Goal: Communication & Community: Answer question/provide support

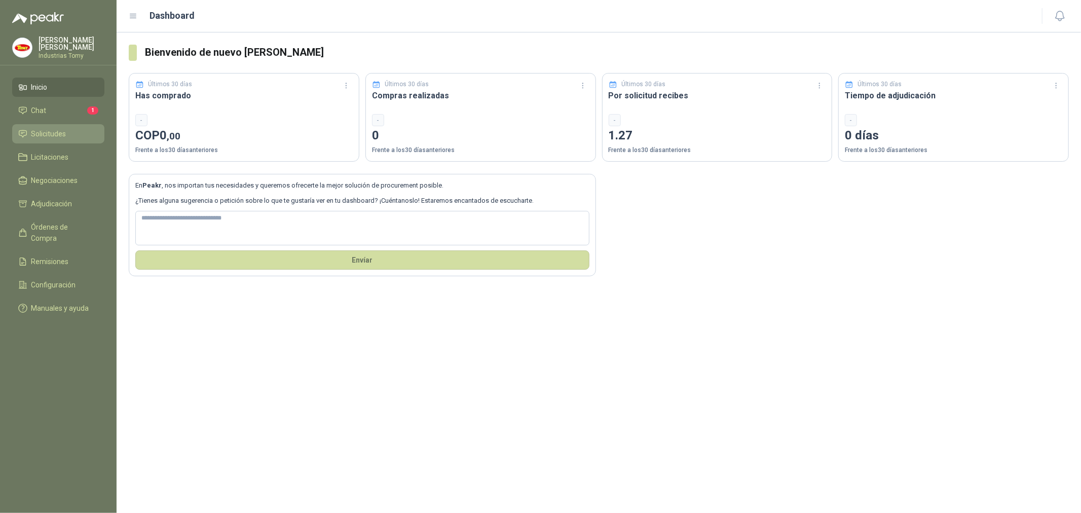
click at [56, 132] on span "Solicitudes" at bounding box center [48, 133] width 35 height 11
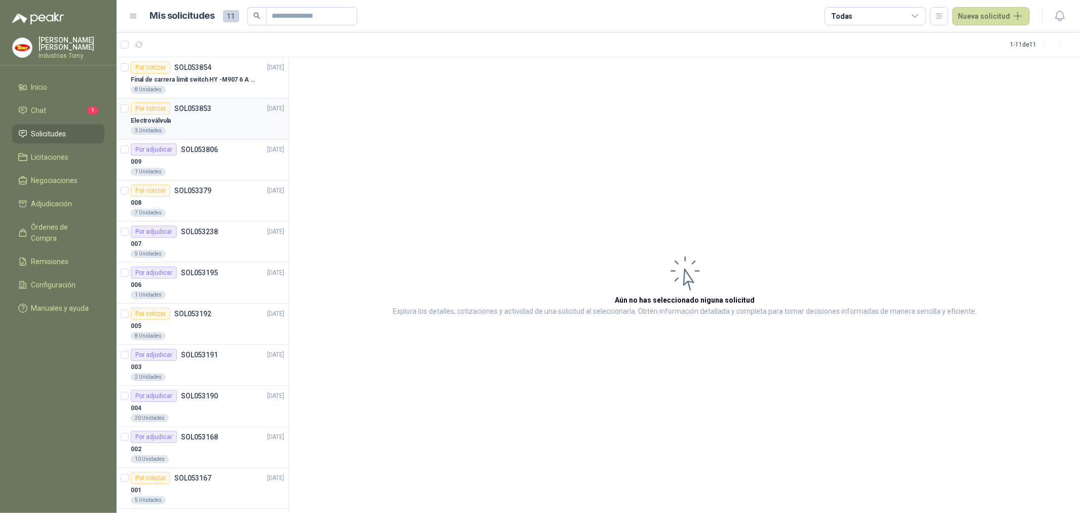
click at [188, 126] on div "Electroválvula" at bounding box center [208, 121] width 154 height 12
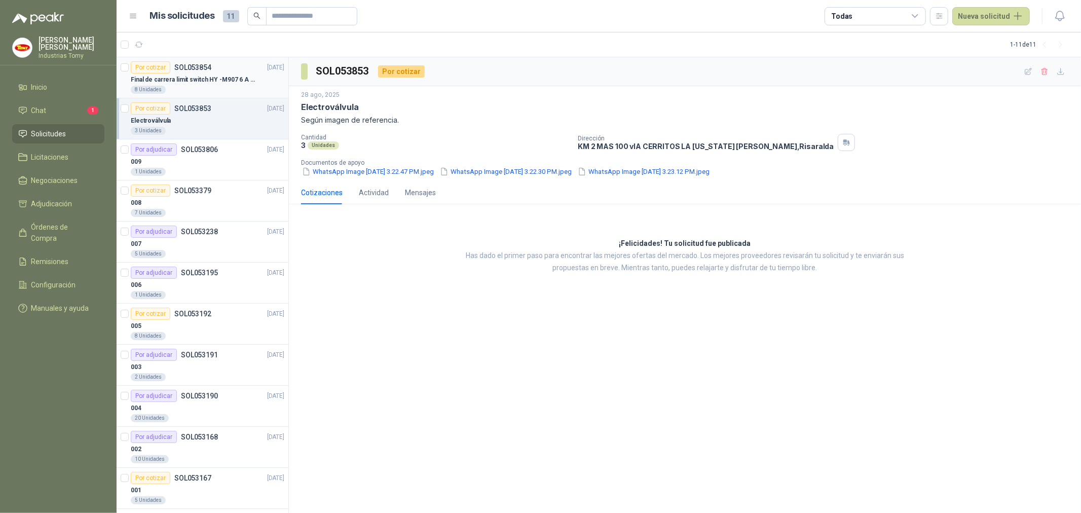
click at [200, 71] on div "Por cotizar SOL053854" at bounding box center [171, 67] width 81 height 12
click at [193, 122] on div "Electroválvula" at bounding box center [208, 121] width 154 height 12
click at [485, 235] on div "¡Felicidades! Tu solicitud fue publicada Has dado el primer paso para encontrar…" at bounding box center [685, 255] width 792 height 87
click at [193, 85] on div "Final de carrera limit switch HY -M907 6 A - 250 V a.c" at bounding box center [208, 79] width 154 height 12
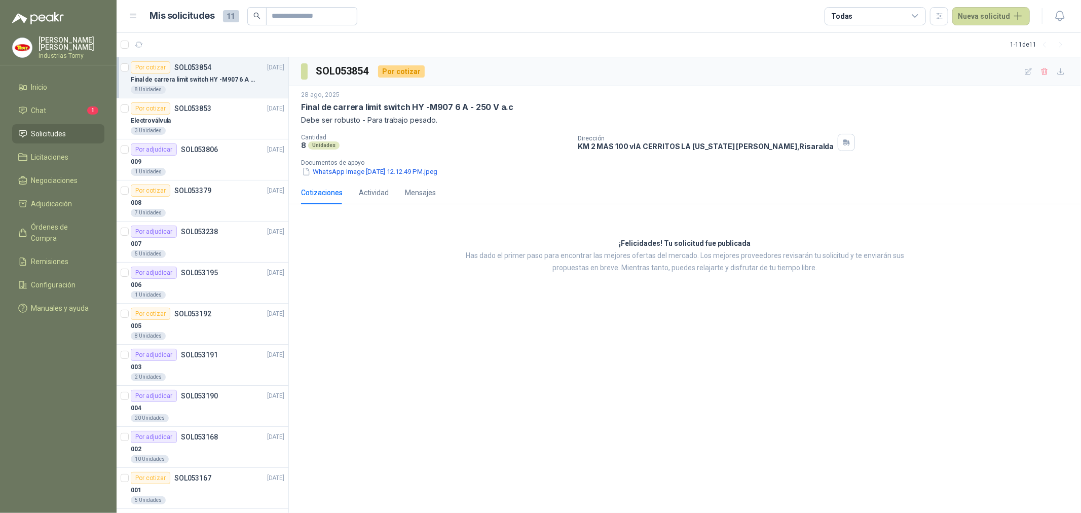
click at [519, 272] on p "Has dado el primer paso para encontrar las mejores ofertas del mercado. Los mej…" at bounding box center [685, 262] width 466 height 24
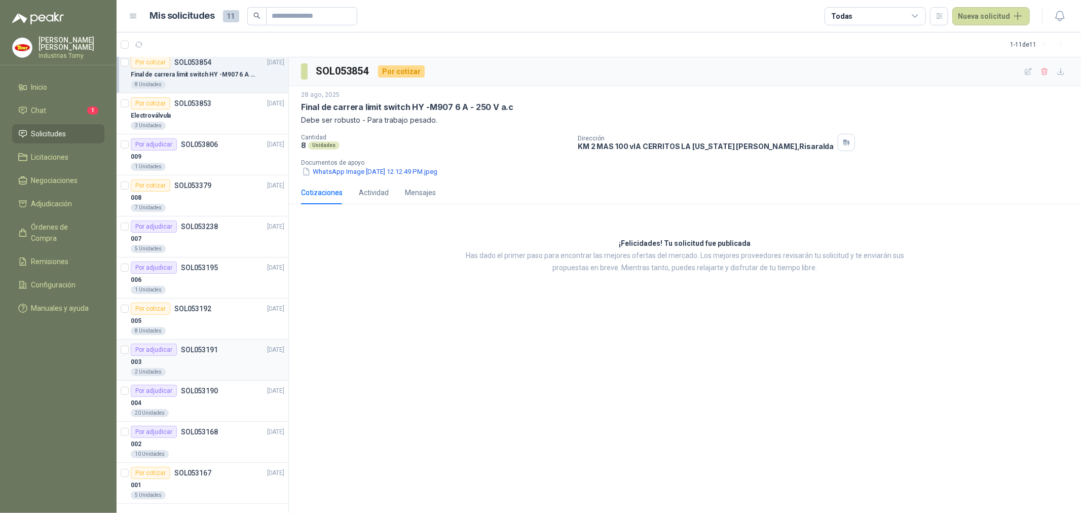
scroll to position [9, 0]
click at [220, 466] on div "Por cotizar SOL053167 22/08/25" at bounding box center [208, 469] width 154 height 12
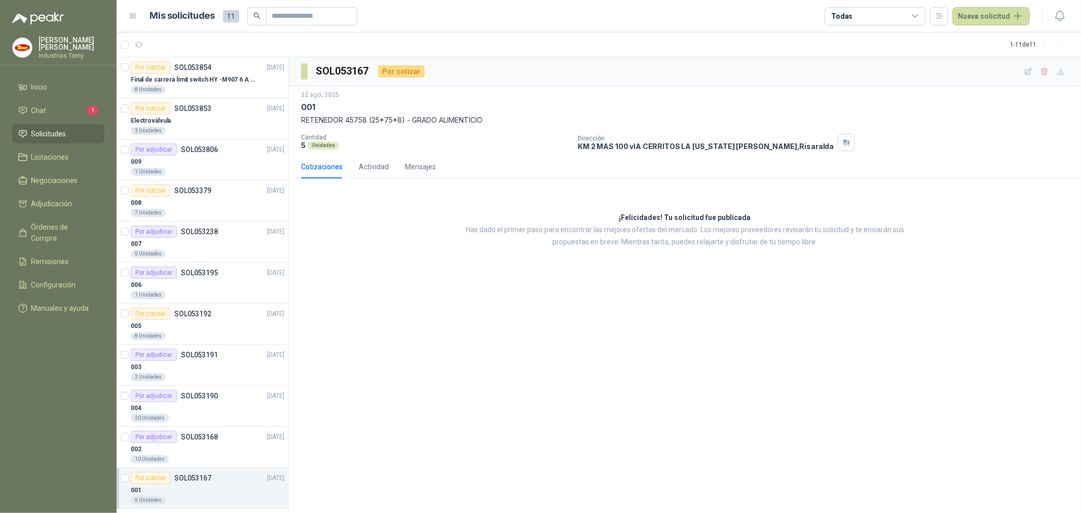
click at [497, 274] on div "¡Felicidades! Tu solicitud fue publicada Has dado el primer paso para encontrar…" at bounding box center [685, 230] width 792 height 87
click at [485, 292] on div "SOL053167 Por cotizar 22 ago, 2025 001 RETENEDOR 45758 (25*75*8) - GRADO ALIMEN…" at bounding box center [685, 285] width 792 height 456
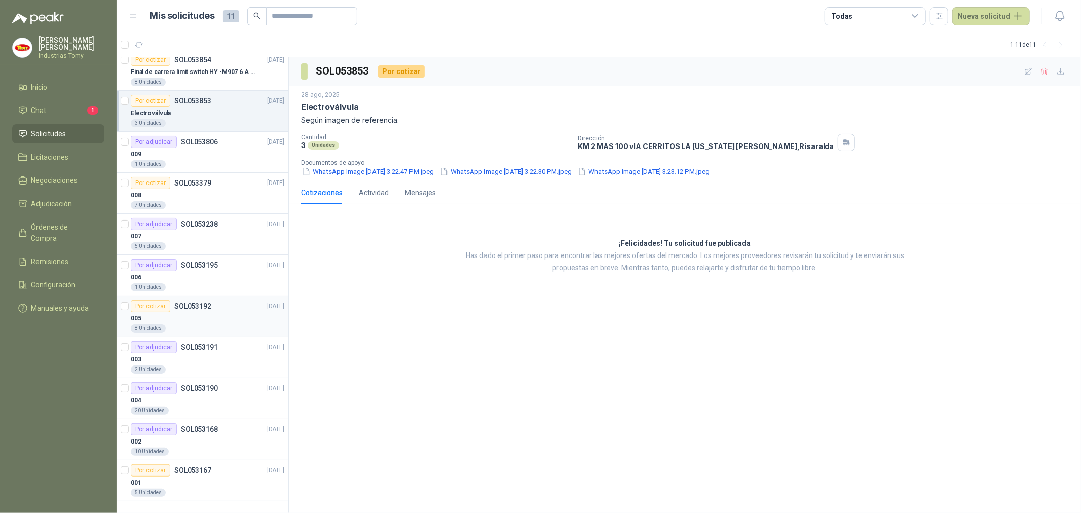
scroll to position [9, 0]
click at [68, 196] on link "Adjudicación" at bounding box center [58, 203] width 92 height 19
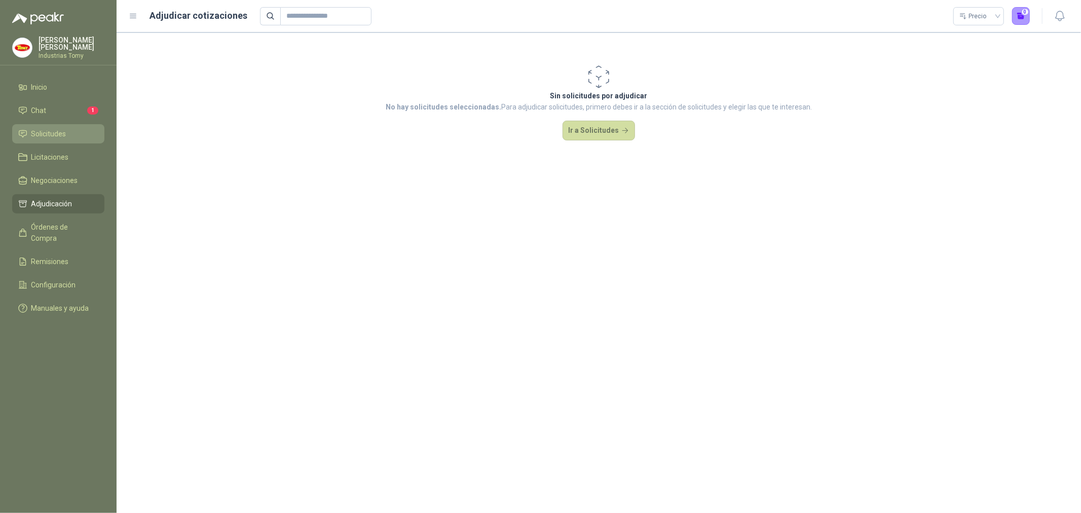
click at [54, 125] on link "Solicitudes" at bounding box center [58, 133] width 92 height 19
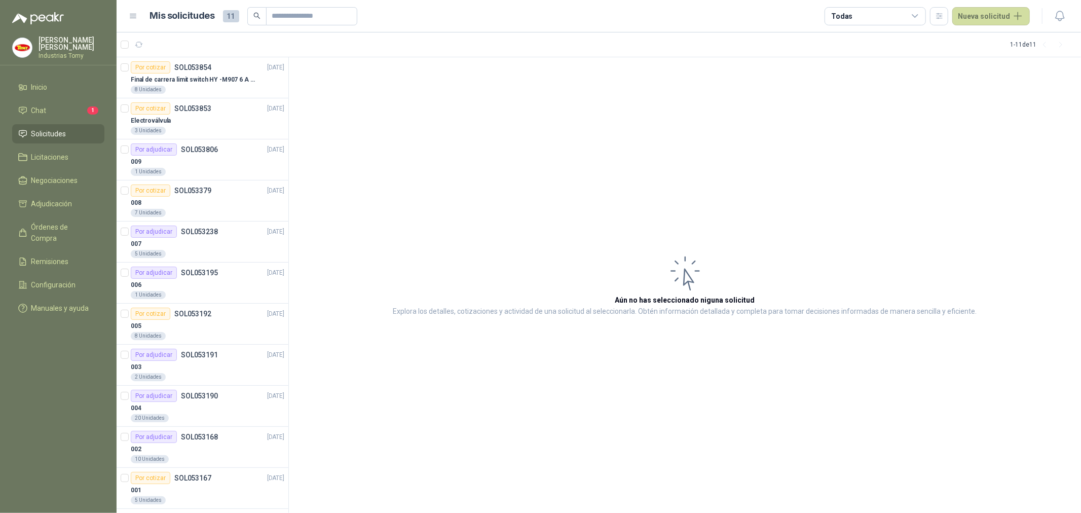
click at [436, 138] on article "Aún no has seleccionado niguna solicitud Explora los detalles, cotizaciones y a…" at bounding box center [685, 285] width 792 height 456
click at [194, 75] on p "Final de carrera limit switch HY -M907 6 A - 250 V a.c" at bounding box center [194, 80] width 126 height 10
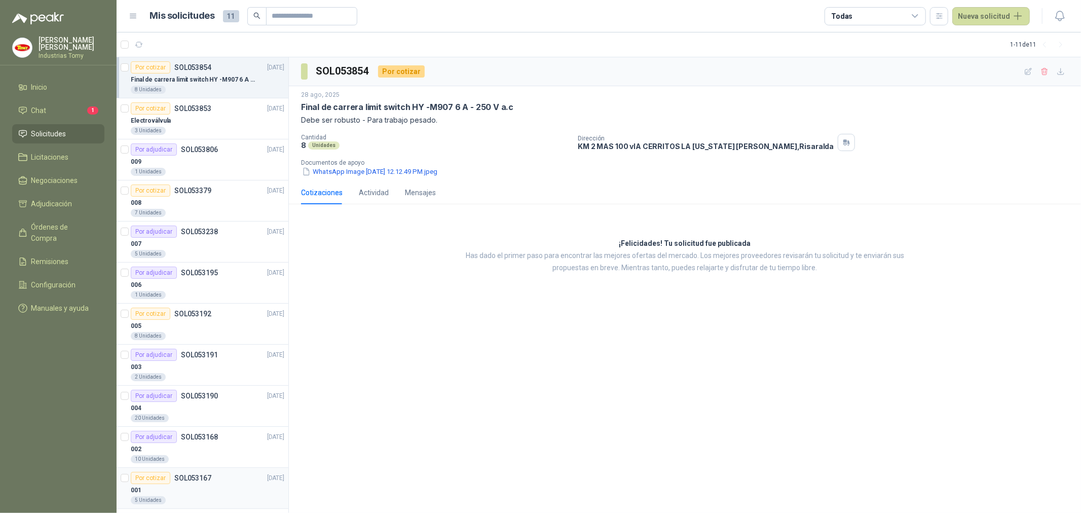
click at [189, 489] on div "001" at bounding box center [208, 490] width 154 height 12
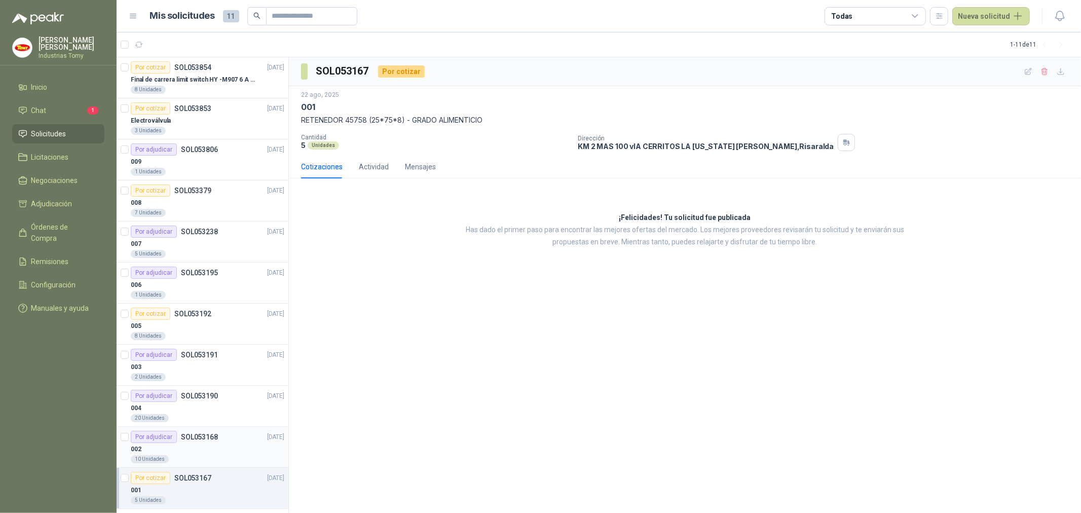
click at [191, 444] on div "002" at bounding box center [208, 449] width 154 height 12
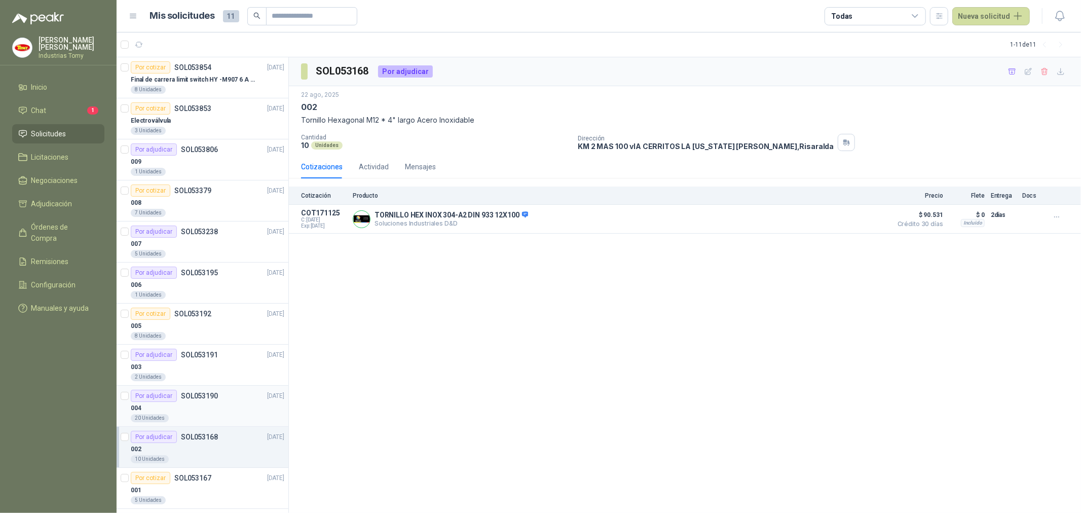
click at [201, 401] on div "Por adjudicar SOL053190" at bounding box center [174, 396] width 87 height 12
click at [198, 367] on div "003" at bounding box center [208, 367] width 154 height 12
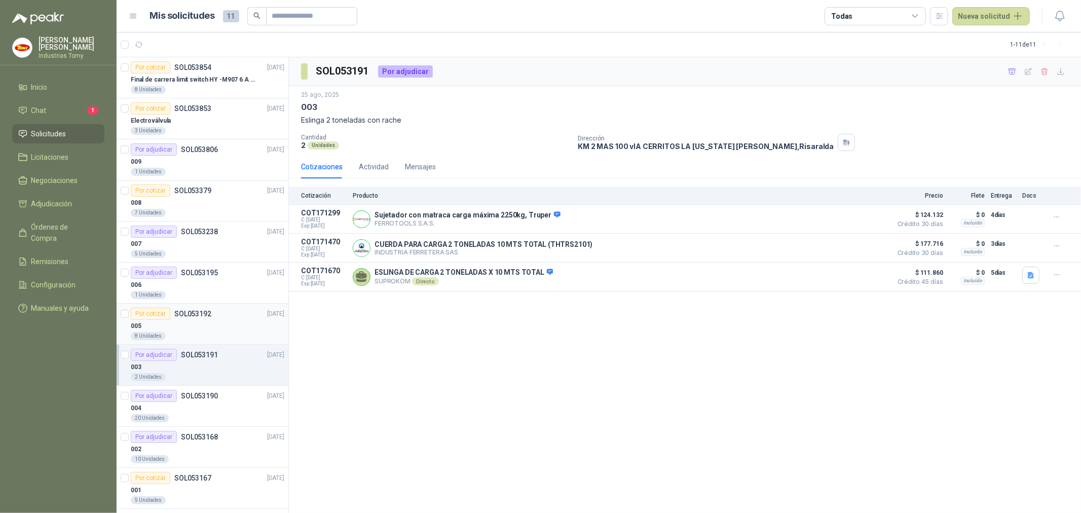
click at [201, 333] on div "8 Unidades" at bounding box center [208, 336] width 154 height 8
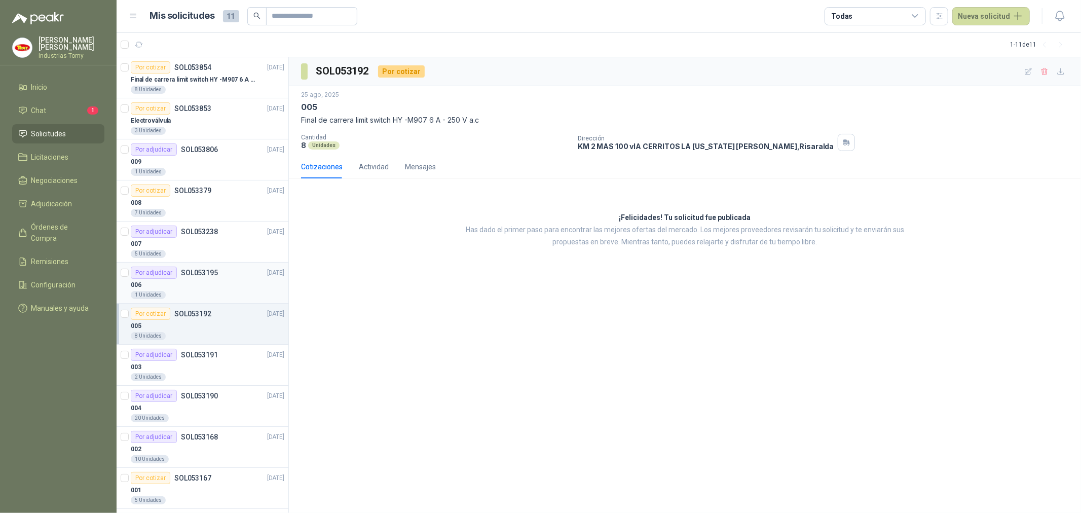
click at [213, 277] on div "Por adjudicar SOL053195" at bounding box center [174, 273] width 87 height 12
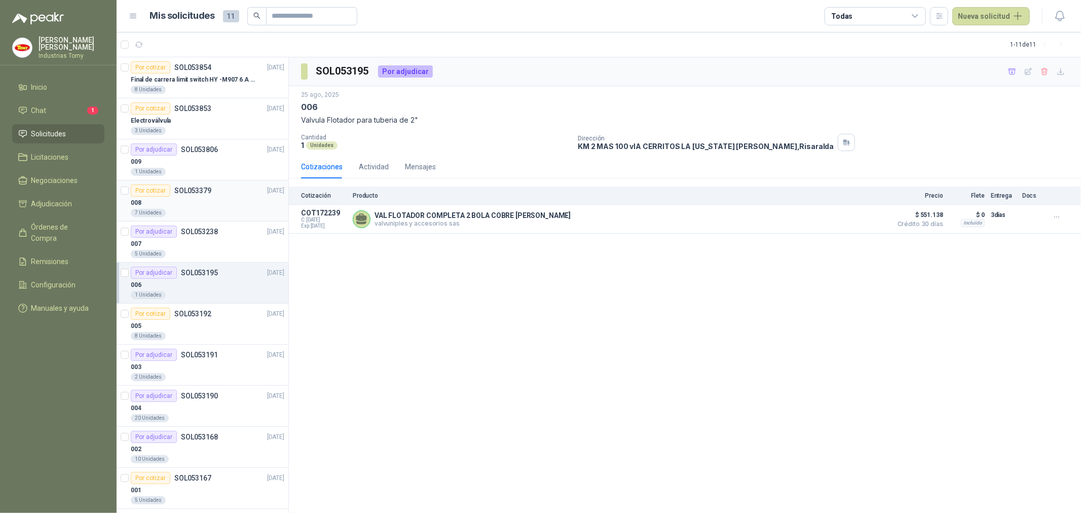
click at [203, 220] on article "Por cotizar SOL053379 [DATE] 008 7 Unidades" at bounding box center [203, 200] width 172 height 41
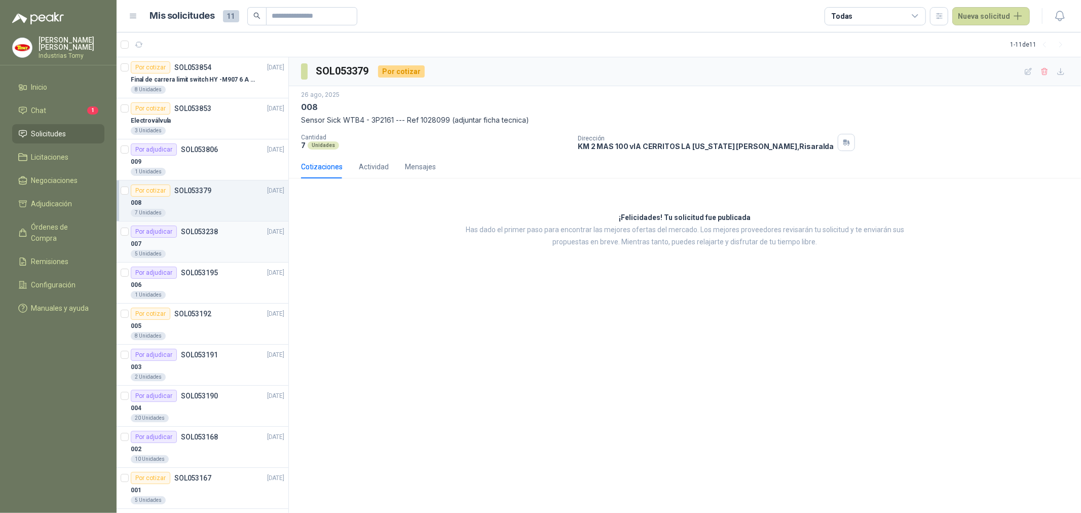
click at [203, 247] on div "007" at bounding box center [208, 244] width 154 height 12
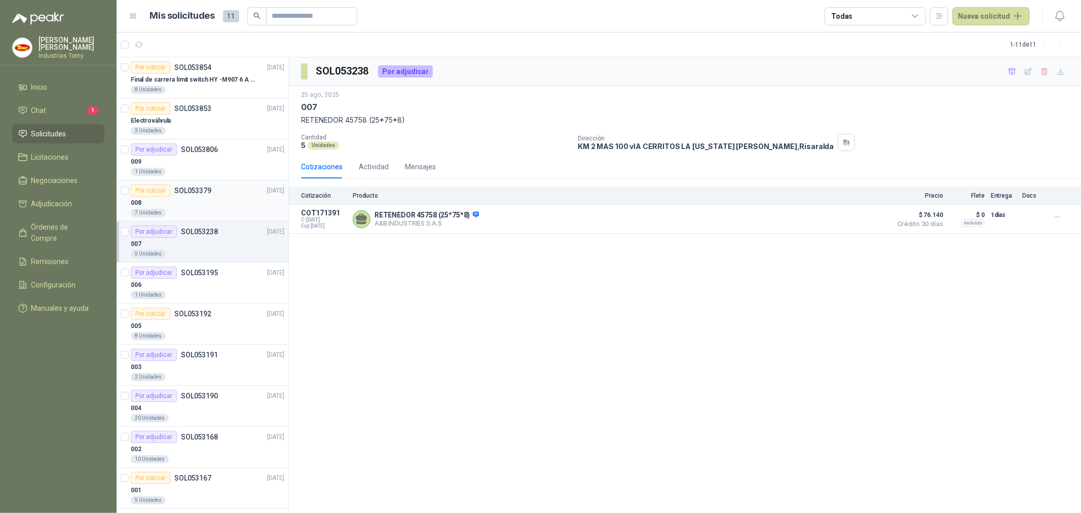
click at [201, 191] on p "SOL053379" at bounding box center [192, 190] width 37 height 7
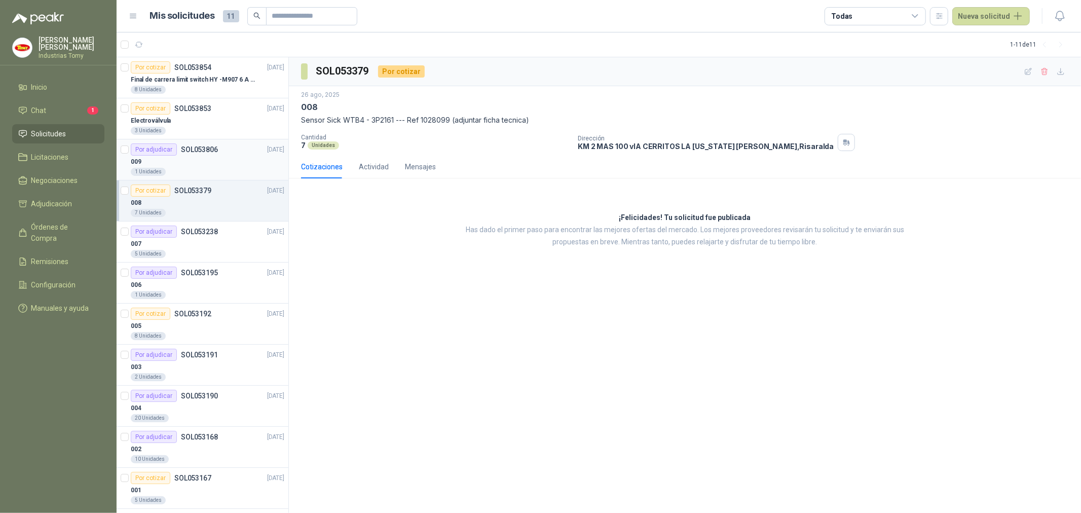
click at [215, 161] on div "009" at bounding box center [208, 162] width 154 height 12
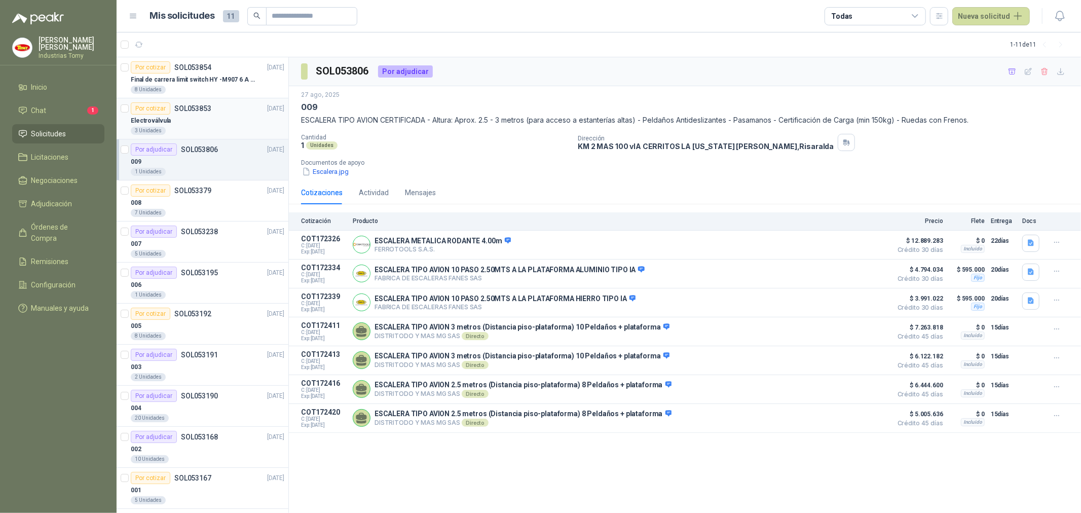
click at [222, 130] on div "3 Unidades" at bounding box center [208, 131] width 154 height 8
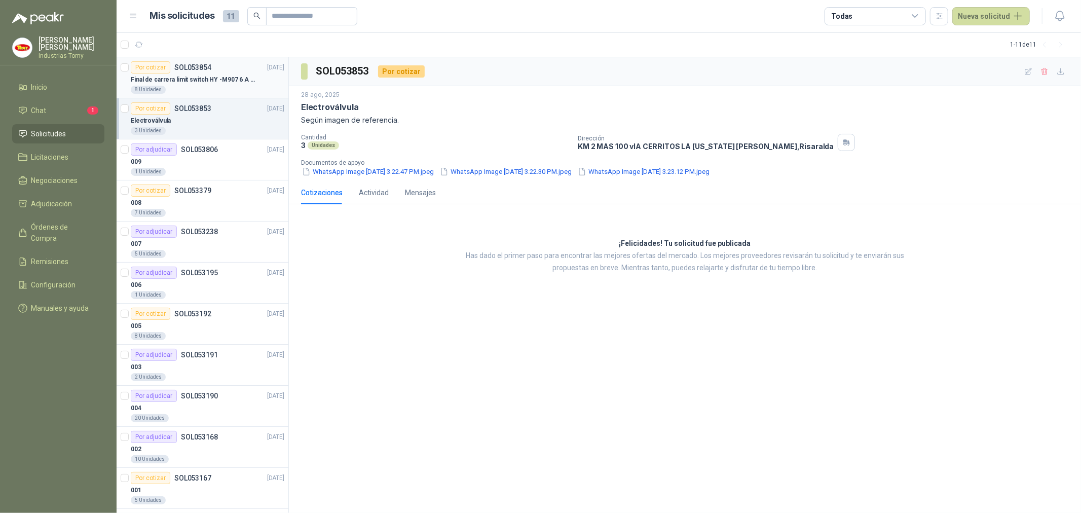
click at [209, 93] on div "8 Unidades" at bounding box center [208, 90] width 154 height 8
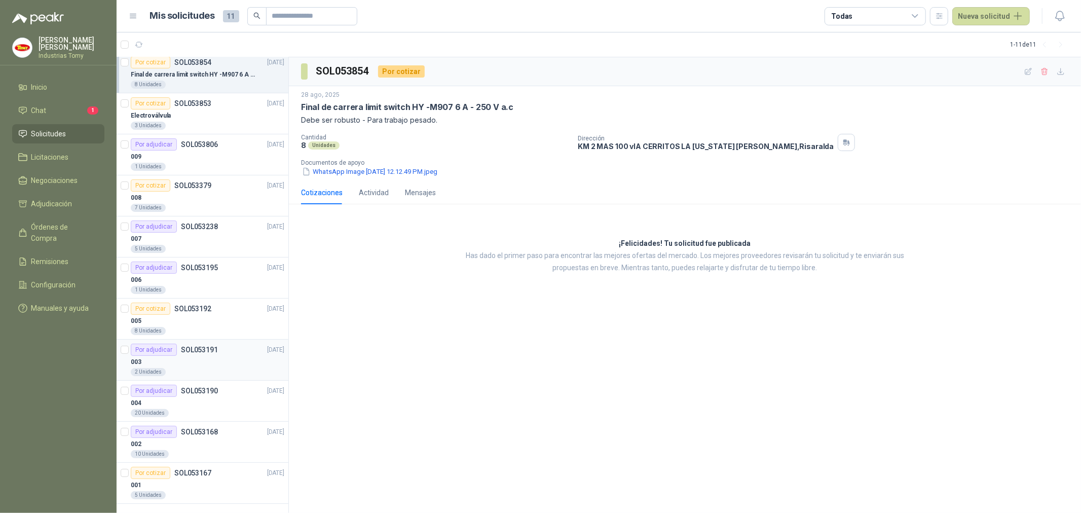
scroll to position [9, 0]
click at [199, 480] on div "001" at bounding box center [208, 481] width 154 height 12
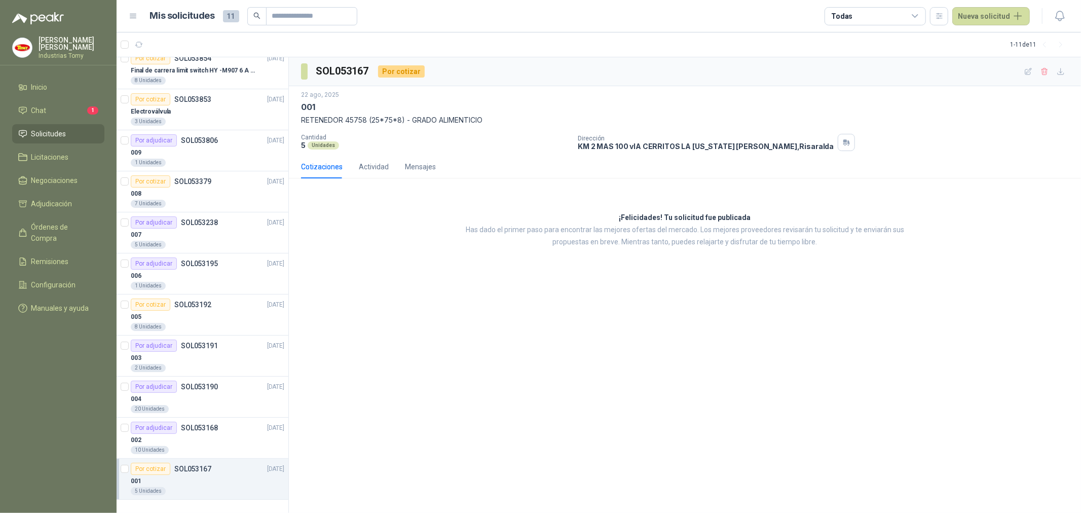
click at [196, 470] on p "SOL053167" at bounding box center [192, 468] width 37 height 7
click at [199, 434] on div "002" at bounding box center [208, 440] width 154 height 12
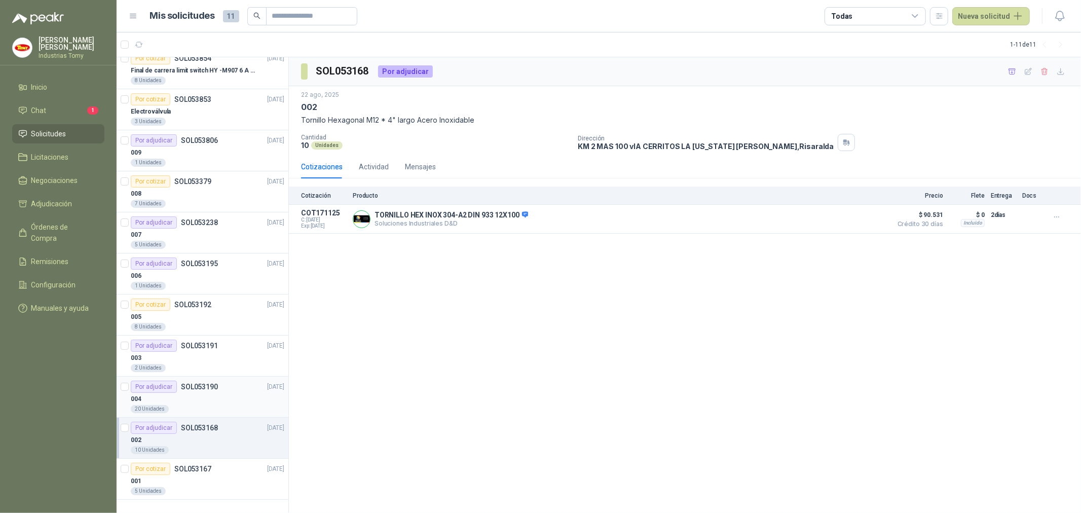
click at [199, 397] on div "004" at bounding box center [208, 399] width 154 height 12
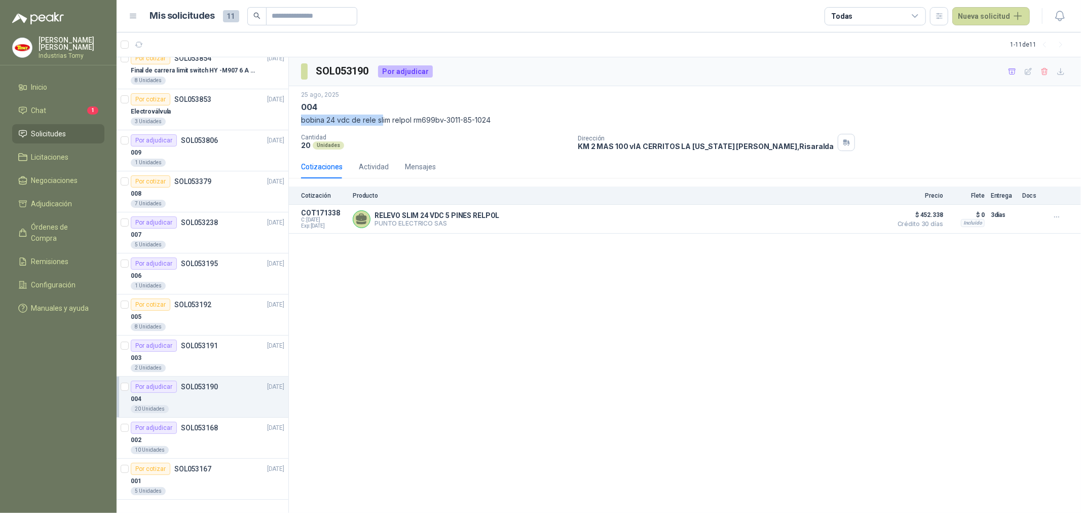
drag, startPoint x: 385, startPoint y: 118, endPoint x: 460, endPoint y: 112, distance: 74.8
click at [460, 112] on div "[DATE] 004 bobina 24 vdc de rele slim relpol rm699bv-3011-85-1024" at bounding box center [685, 107] width 768 height 35
click at [460, 112] on div "004" at bounding box center [685, 107] width 768 height 11
click at [452, 120] on p "bobina 24 vdc de rele slim relpol rm699bv-3011-85-1024" at bounding box center [685, 120] width 768 height 11
drag, startPoint x: 423, startPoint y: 68, endPoint x: 430, endPoint y: 67, distance: 7.2
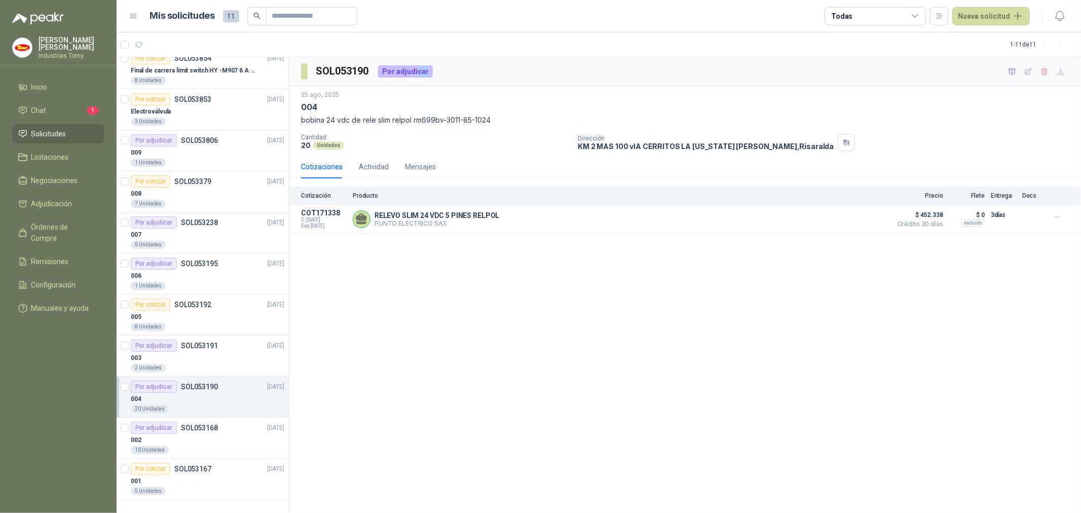
click at [430, 67] on div "SOL053190 Por adjudicar" at bounding box center [685, 71] width 792 height 29
click at [458, 112] on div "004" at bounding box center [685, 107] width 768 height 11
drag, startPoint x: 414, startPoint y: 119, endPoint x: 448, endPoint y: 120, distance: 34.0
click at [447, 120] on p "bobina 24 vdc de rele slim relpol rm699bv-3011-85-1024" at bounding box center [685, 120] width 768 height 11
click at [448, 120] on p "bobina 24 vdc de rele slim relpol rm699bv-3011-85-1024" at bounding box center [685, 120] width 768 height 11
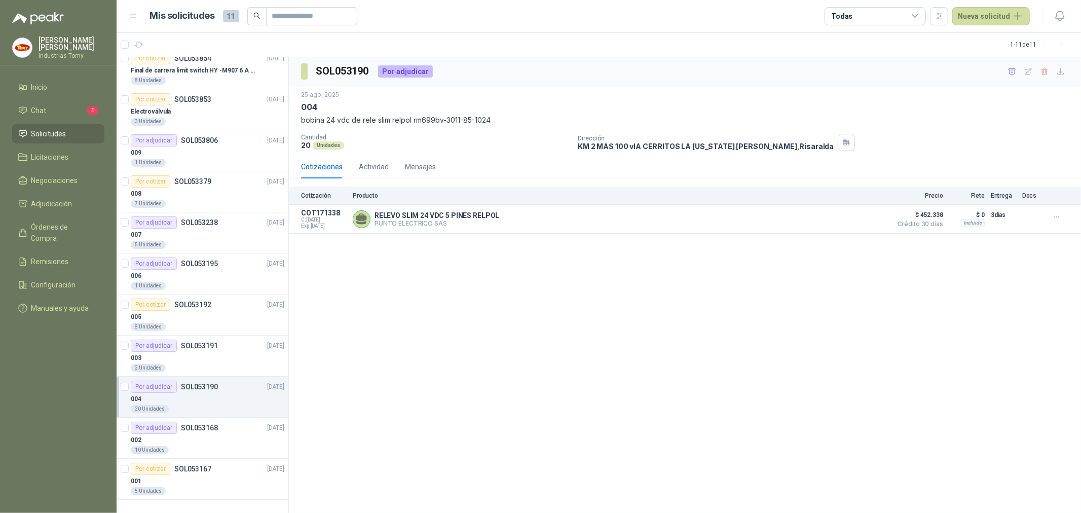
click at [450, 304] on div "SOL053190 Por adjudicar [DATE] 004 bobina 24 vdc de rele slim relpol rm699bv-30…" at bounding box center [685, 285] width 792 height 456
drag, startPoint x: 334, startPoint y: 117, endPoint x: 401, endPoint y: 125, distance: 68.4
click at [401, 125] on p "bobina 24 vdc de rele slim relpol rm699bv-3011-85-1024" at bounding box center [685, 120] width 768 height 11
click at [406, 120] on p "bobina 24 vdc de rele slim relpol rm699bv-3011-85-1024" at bounding box center [685, 120] width 768 height 11
click at [865, 215] on button "Detalles" at bounding box center [863, 219] width 48 height 14
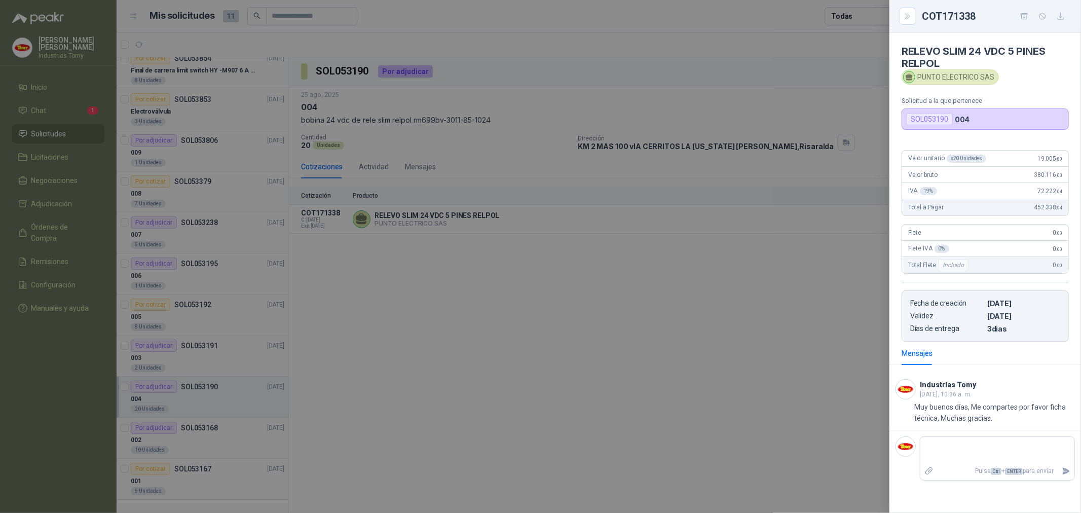
click at [705, 312] on div at bounding box center [540, 256] width 1081 height 513
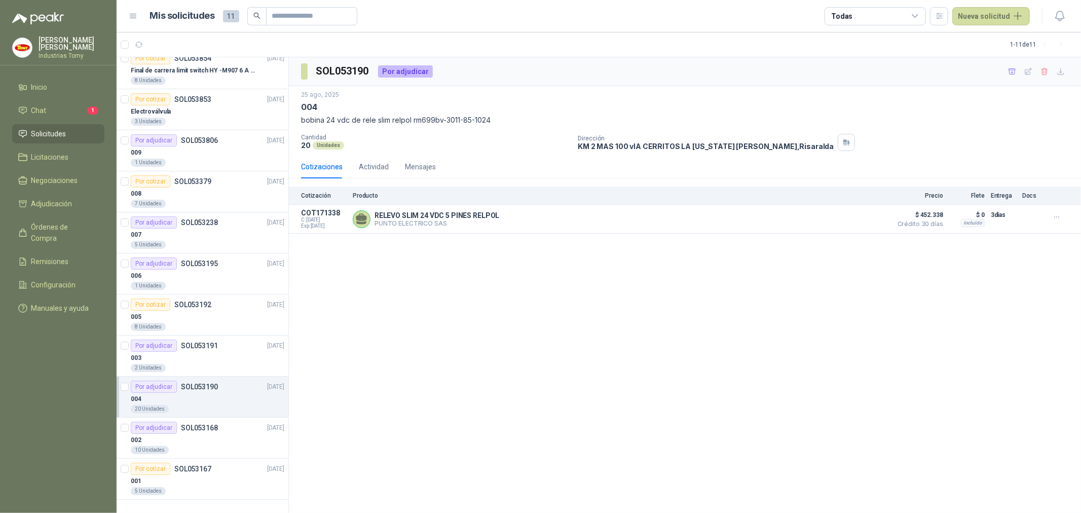
click at [531, 378] on div "SOL053190 Por adjudicar [DATE] 004 bobina 24 vdc de rele slim relpol rm699bv-30…" at bounding box center [685, 285] width 792 height 456
click at [600, 371] on div "SOL053190 Por adjudicar [DATE] 004 bobina 24 vdc de rele slim relpol rm699bv-30…" at bounding box center [685, 285] width 792 height 456
click at [69, 111] on li "Chat 1" at bounding box center [58, 110] width 80 height 11
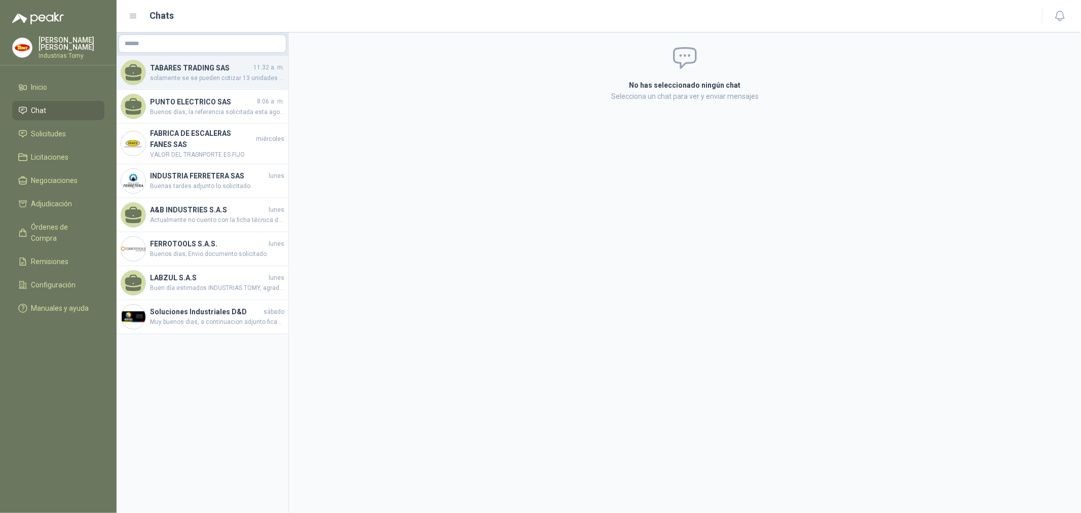
click at [173, 64] on h4 "TABARES TRADING SAS" at bounding box center [200, 67] width 101 height 11
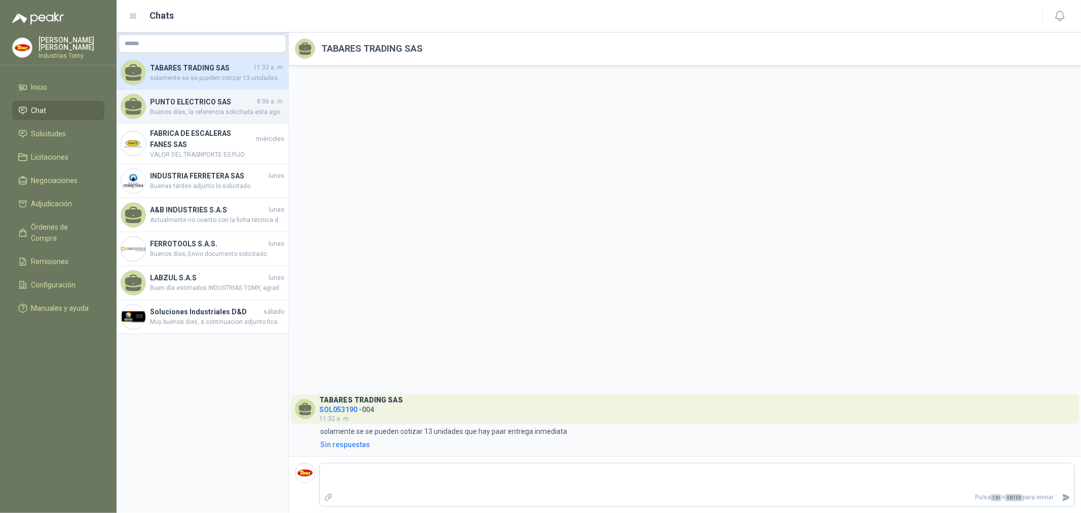
click at [200, 99] on h4 "PUNTO ELECTRICO SAS" at bounding box center [202, 101] width 105 height 11
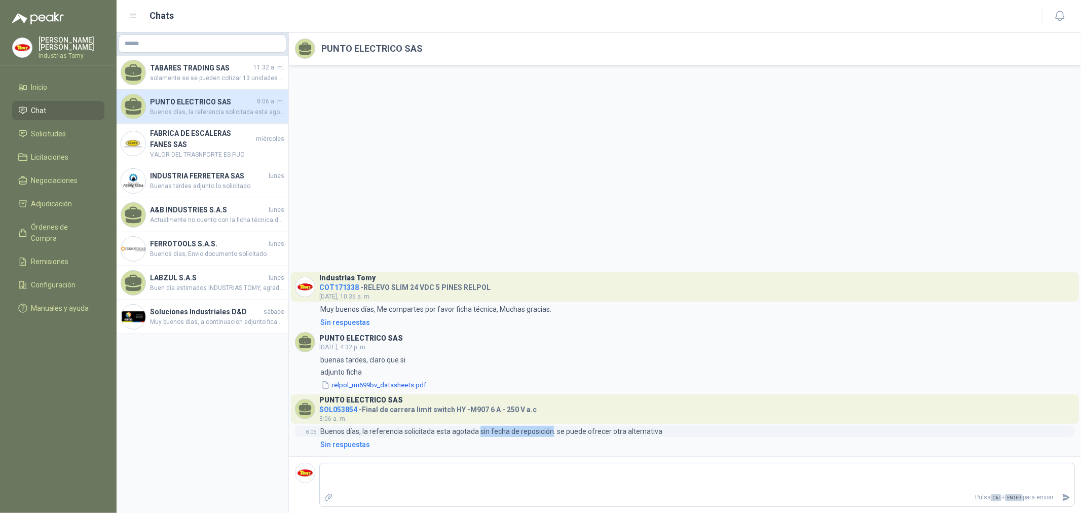
drag, startPoint x: 484, startPoint y: 429, endPoint x: 566, endPoint y: 428, distance: 82.6
click at [551, 429] on p "Buenos días, la referencia solicitada esta agotada sin fecha de reposición. se …" at bounding box center [491, 431] width 342 height 11
drag, startPoint x: 600, startPoint y: 433, endPoint x: 652, endPoint y: 427, distance: 52.5
click at [651, 427] on p "Buenos días, la referencia solicitada esta agotada sin fecha de reposición. se …" at bounding box center [491, 431] width 342 height 11
click at [653, 427] on p "Buenos días, la referencia solicitada esta agotada sin fecha de reposición. se …" at bounding box center [491, 431] width 342 height 11
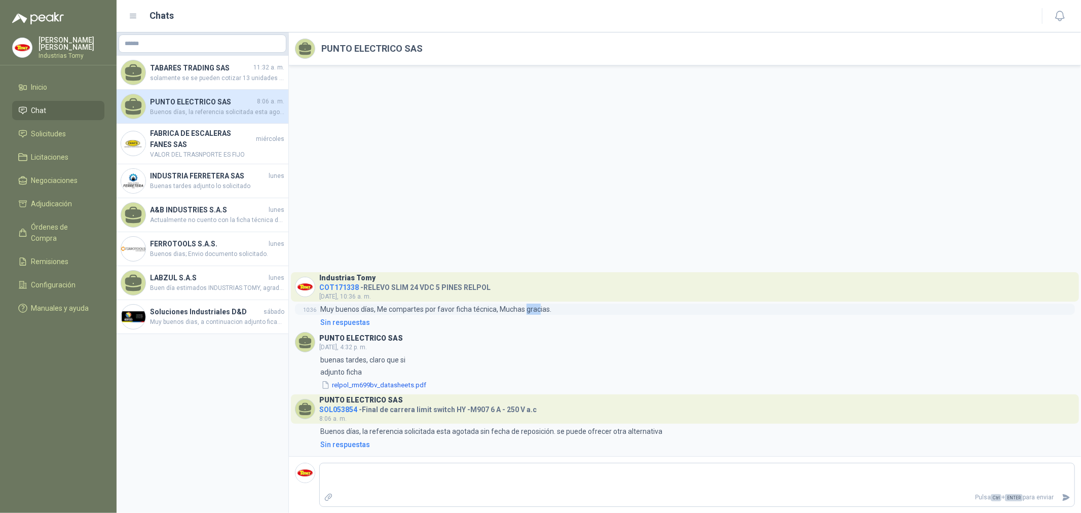
drag, startPoint x: 540, startPoint y: 310, endPoint x: 524, endPoint y: 308, distance: 16.3
click at [524, 308] on p "Muy buenos días, Me compartes por favor ficha técnica, Muchas gracias." at bounding box center [435, 309] width 231 height 11
drag, startPoint x: 468, startPoint y: 431, endPoint x: 596, endPoint y: 431, distance: 127.7
click at [592, 431] on p "Buenos días, la referencia solicitada esta agotada sin fecha de reposición. se …" at bounding box center [491, 431] width 342 height 11
drag, startPoint x: 648, startPoint y: 427, endPoint x: 682, endPoint y: 423, distance: 34.1
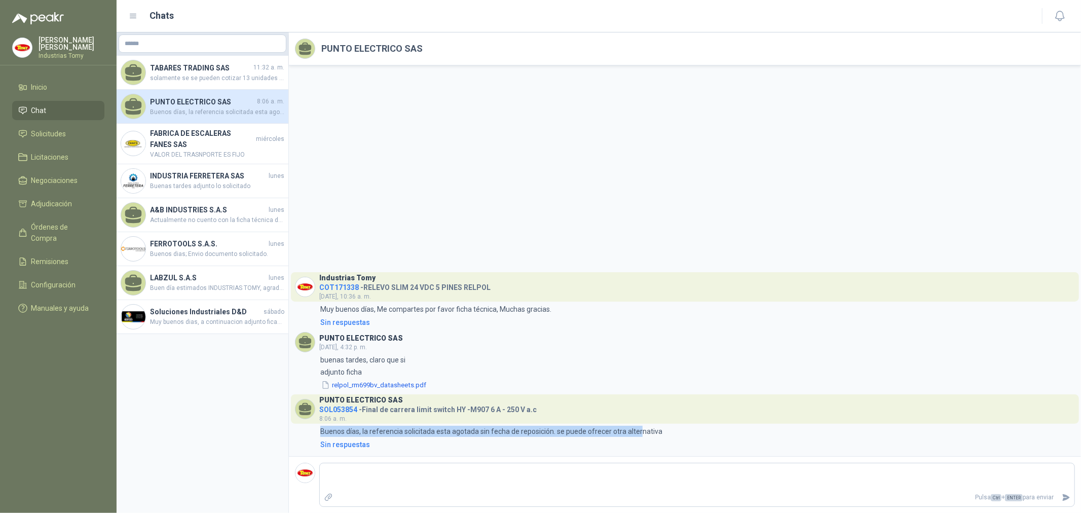
click at [682, 423] on div "PUNTO ELECTRICO SAS SOL053854 - Final [PERSON_NAME] limit switch HY -M907 6 A -…" at bounding box center [685, 422] width 780 height 56
click at [199, 150] on span "VALOR DEL TRASNPORTE ES FIJO" at bounding box center [217, 155] width 134 height 10
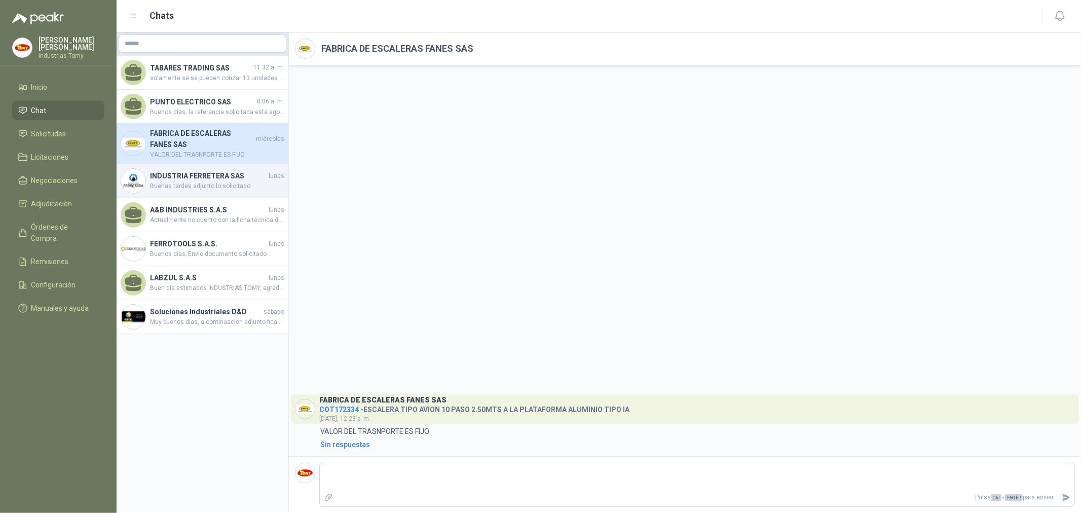
click at [195, 180] on h4 "INDUSTRIA FERRETERA SAS" at bounding box center [208, 175] width 117 height 11
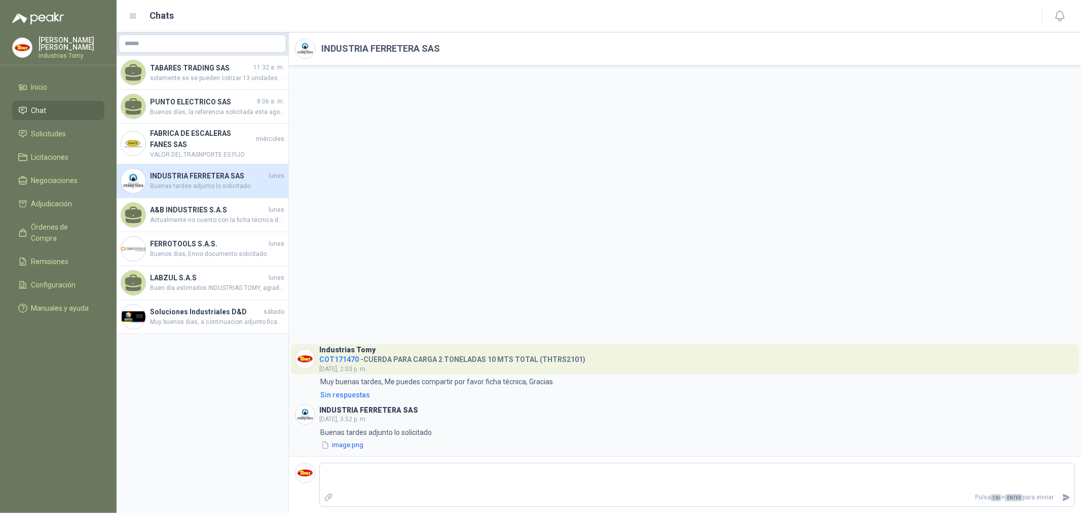
click at [547, 154] on div "Industrias Tomy COT171470 - CUERDA PARA CARGA 2 TONELADAS 10 MTS TOTAL (THTRS21…" at bounding box center [685, 260] width 792 height 391
click at [52, 139] on span "Solicitudes" at bounding box center [48, 133] width 35 height 11
